Goal: Information Seeking & Learning: Check status

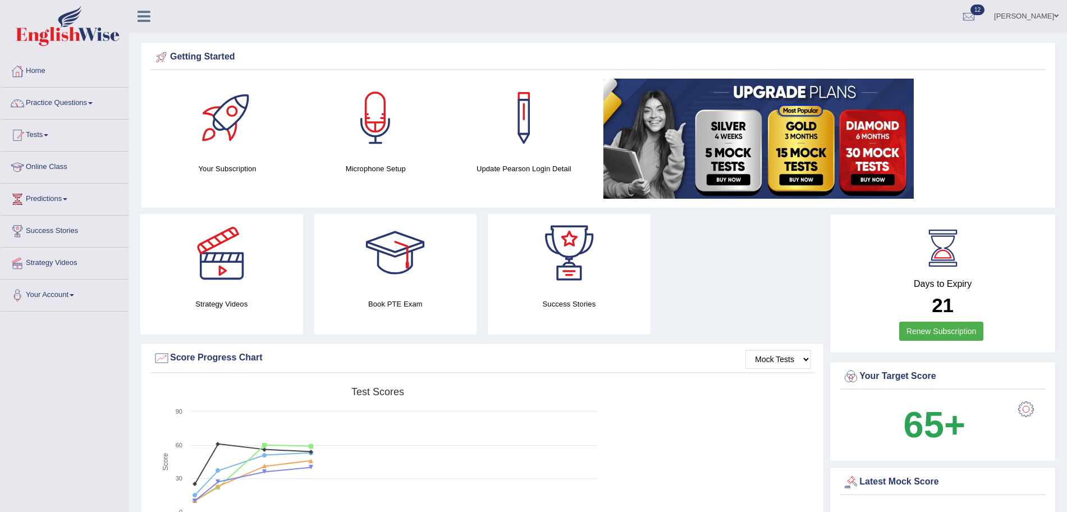
click at [39, 130] on link "Tests" at bounding box center [65, 134] width 128 height 28
click at [77, 163] on link "Take Practice Sectional Test" at bounding box center [73, 161] width 105 height 20
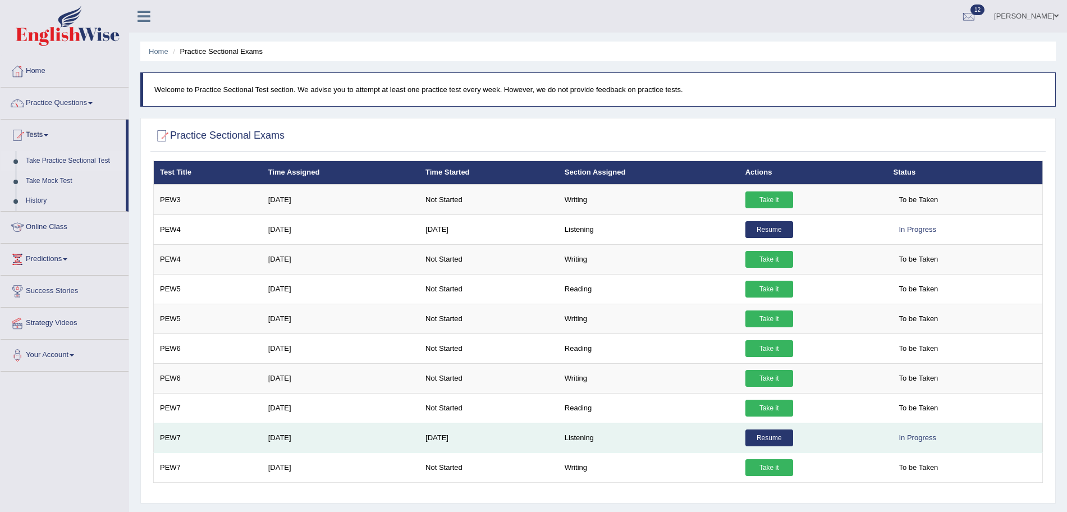
click at [497, 433] on td "[DATE]" at bounding box center [488, 438] width 139 height 30
click at [454, 438] on td "[DATE]" at bounding box center [488, 438] width 139 height 30
click at [579, 435] on td "Listening" at bounding box center [648, 438] width 181 height 30
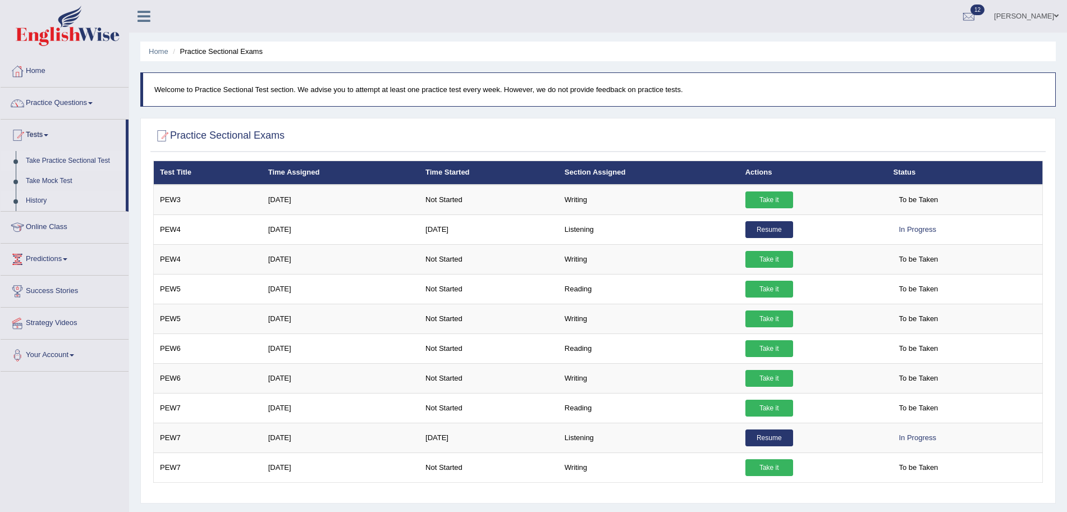
click at [31, 195] on link "History" at bounding box center [73, 201] width 105 height 20
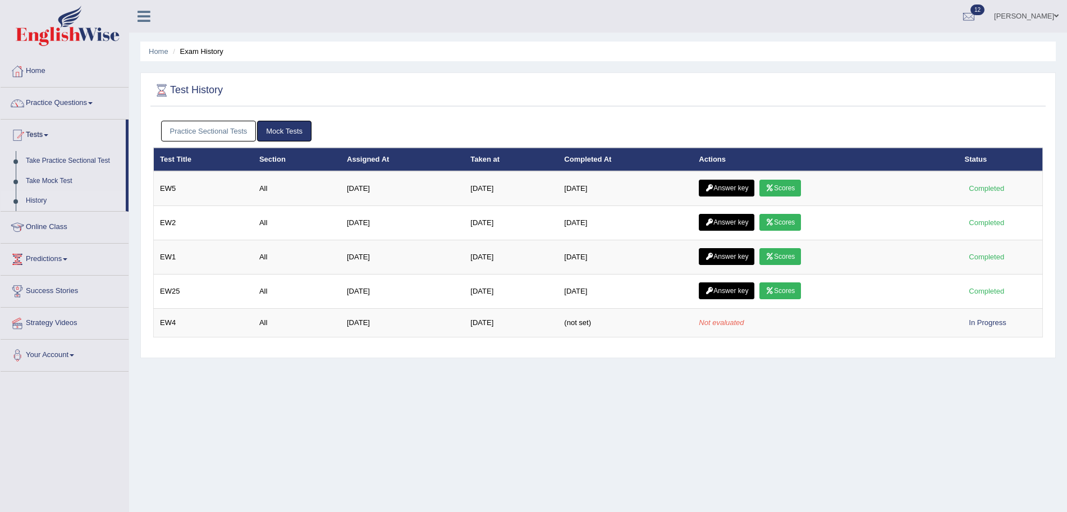
click at [222, 125] on link "Practice Sectional Tests" at bounding box center [208, 131] width 95 height 21
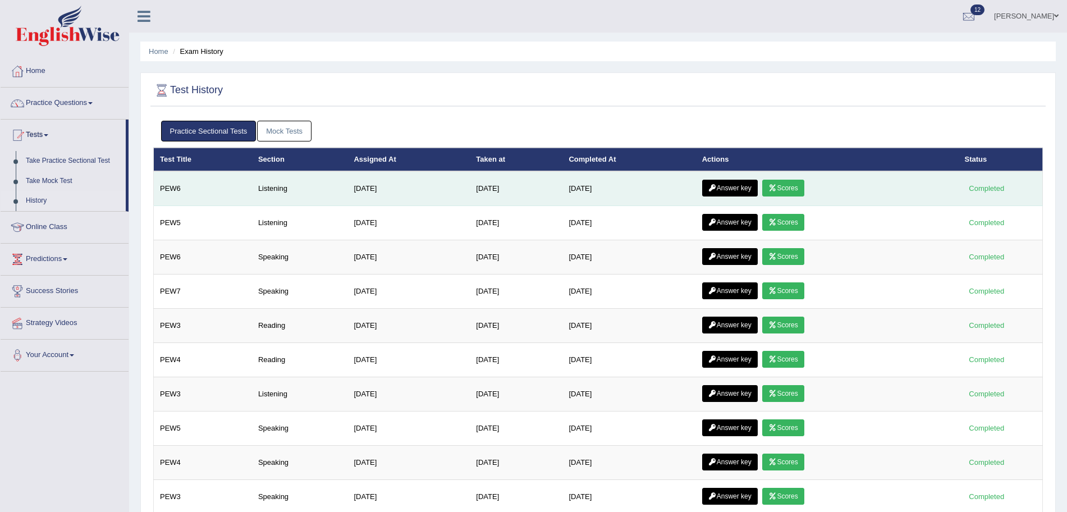
click at [731, 187] on link "Answer key" at bounding box center [730, 188] width 56 height 17
